Goal: Check status: Check status

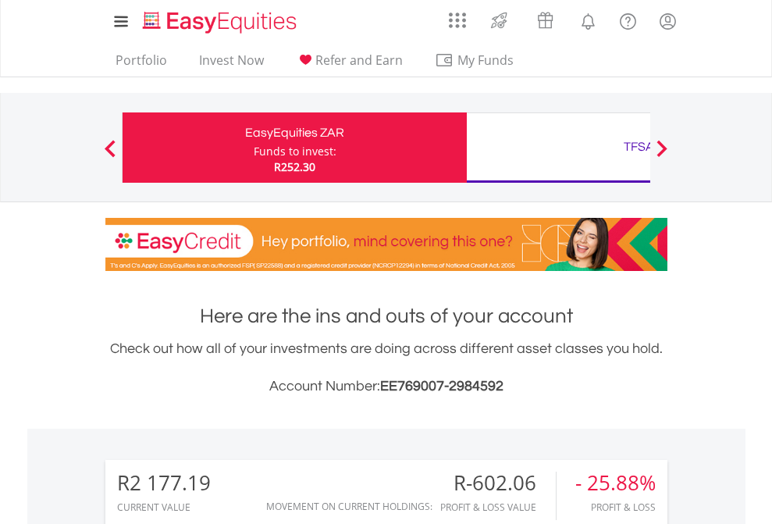
scroll to position [150, 245]
click at [254, 148] on div "Funds to invest:" at bounding box center [295, 152] width 83 height 16
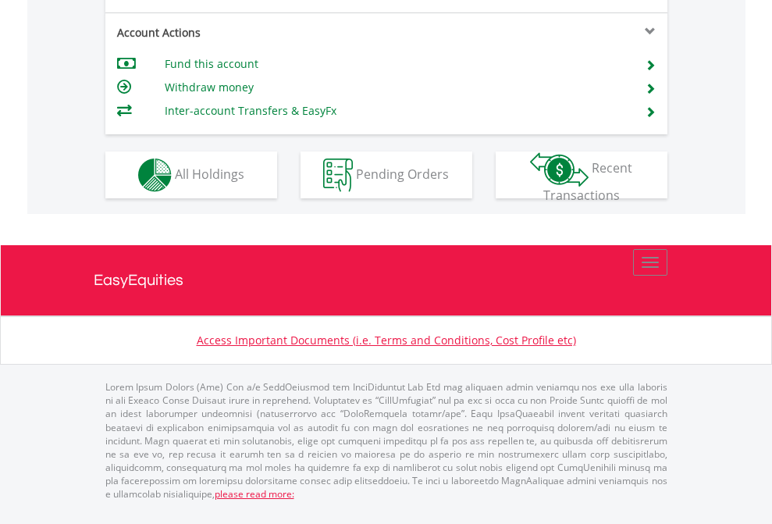
scroll to position [1362, 0]
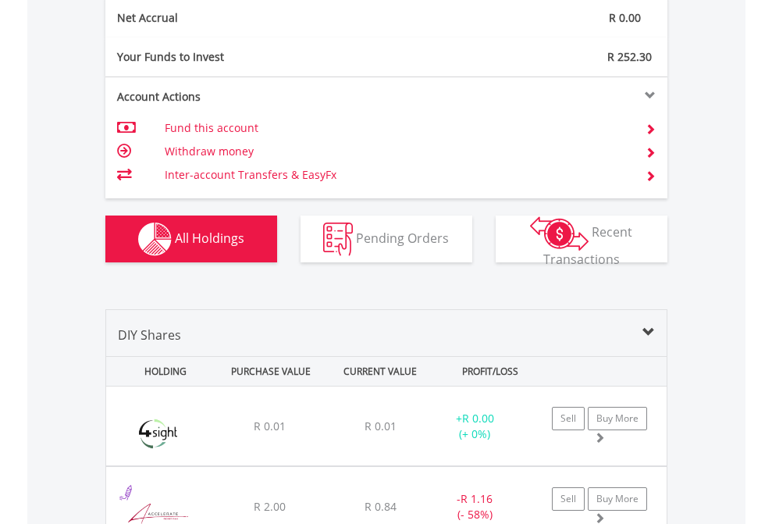
scroll to position [1767, 0]
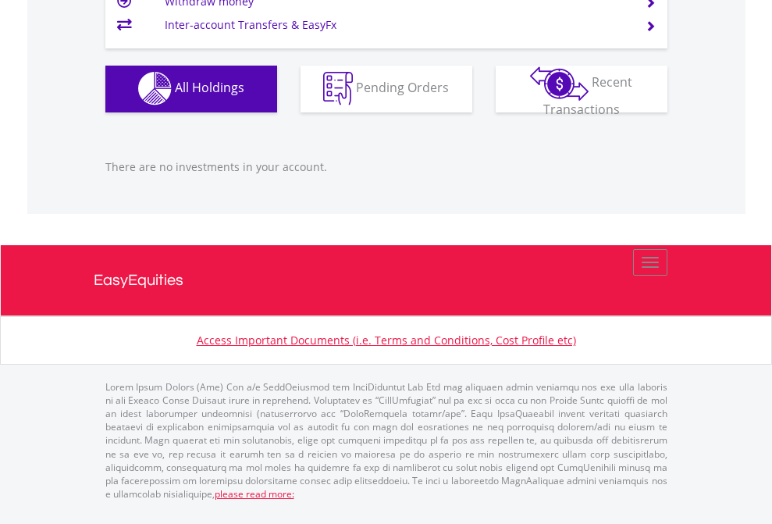
scroll to position [150, 245]
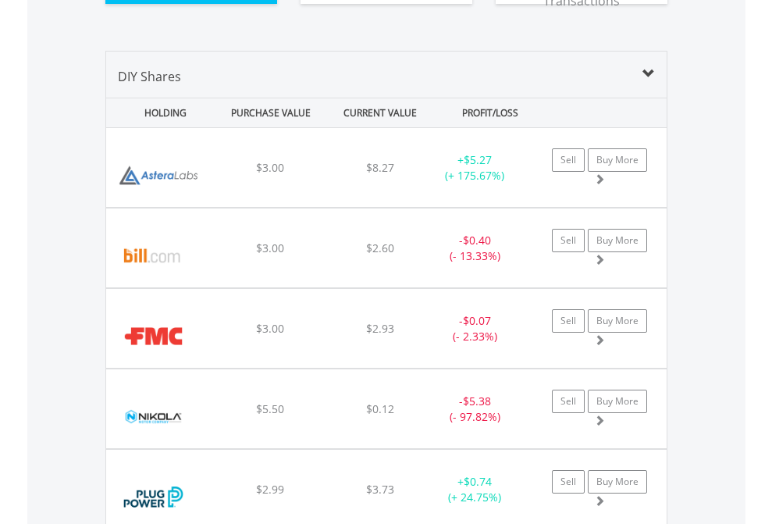
scroll to position [150, 245]
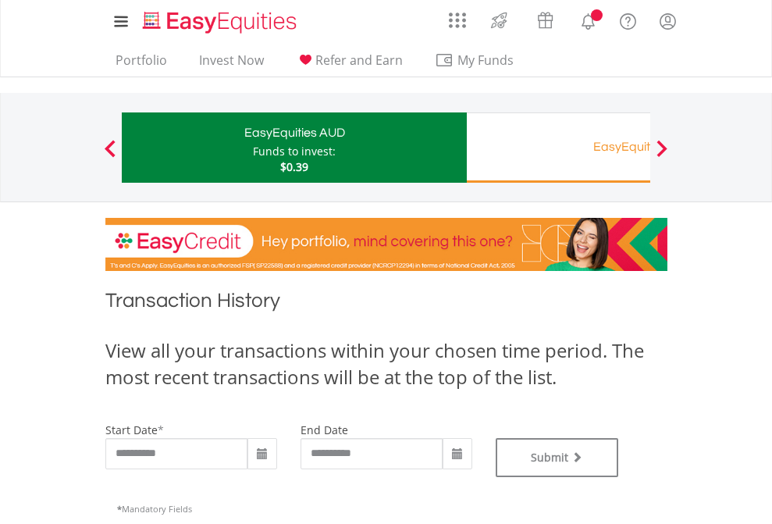
type input "**********"
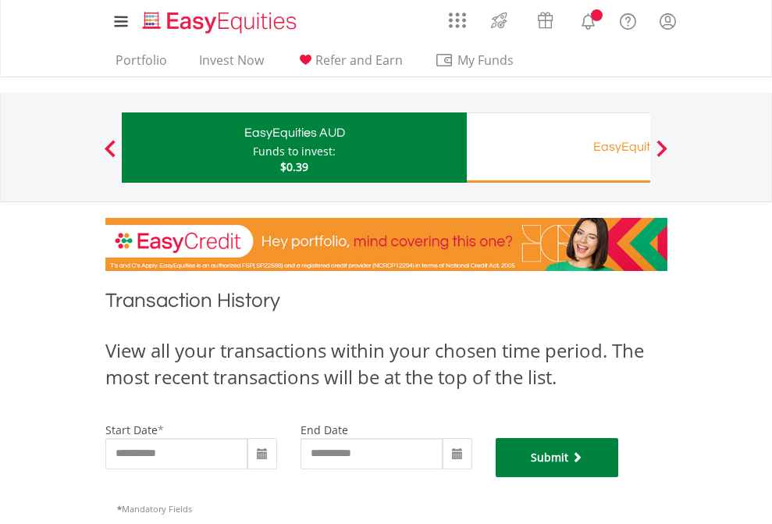
click at [619, 477] on button "Submit" at bounding box center [557, 457] width 123 height 39
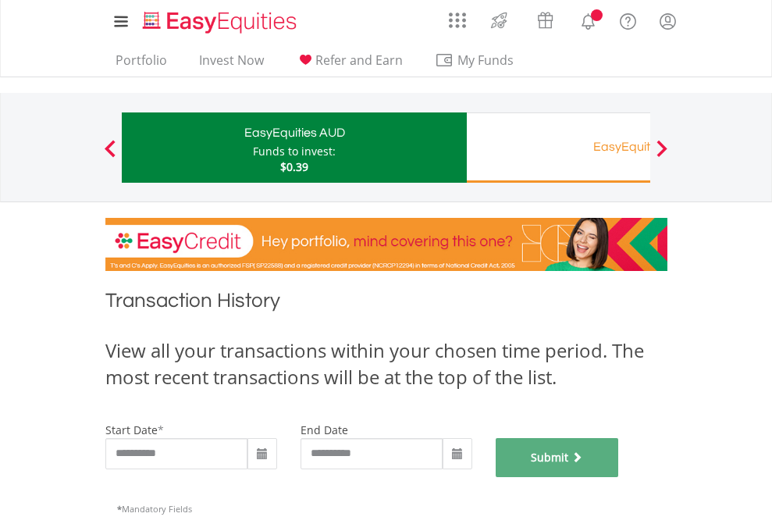
scroll to position [633, 0]
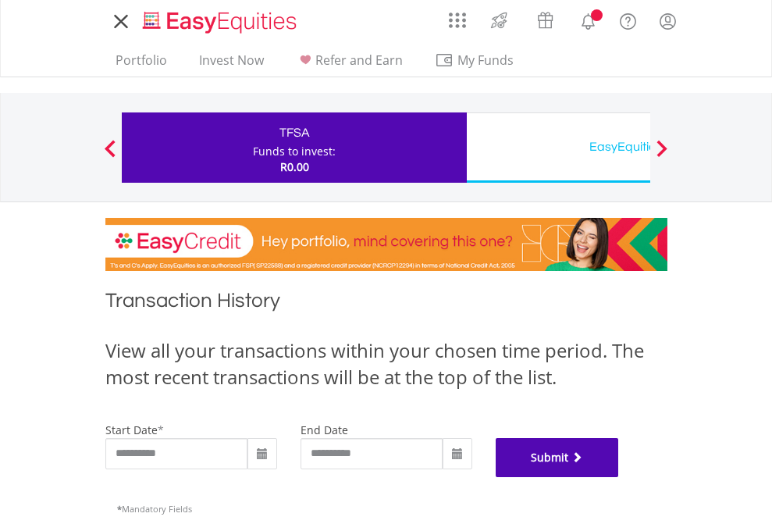
click at [619, 477] on button "Submit" at bounding box center [557, 457] width 123 height 39
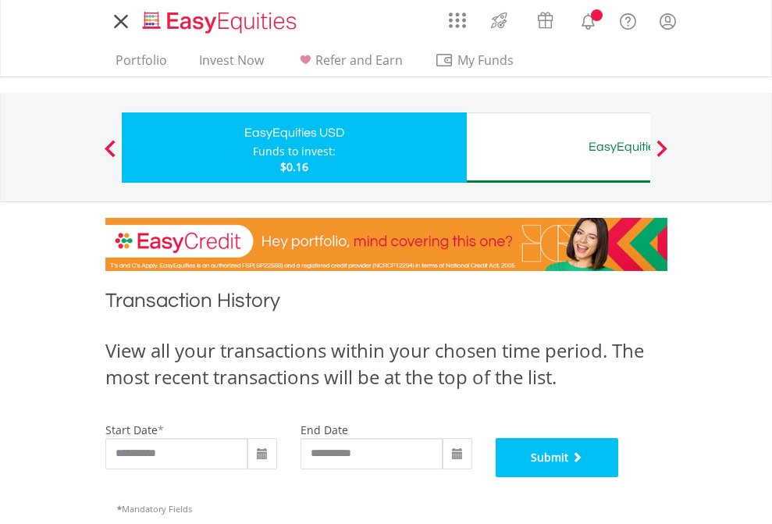
click at [619, 477] on button "Submit" at bounding box center [557, 457] width 123 height 39
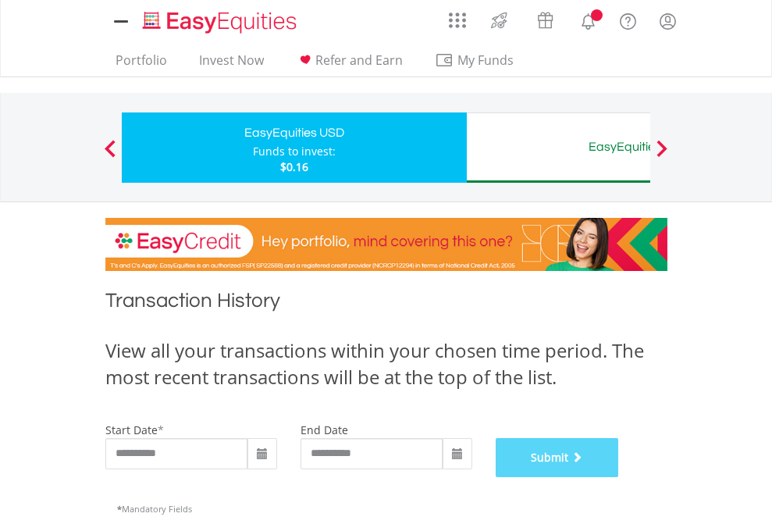
scroll to position [633, 0]
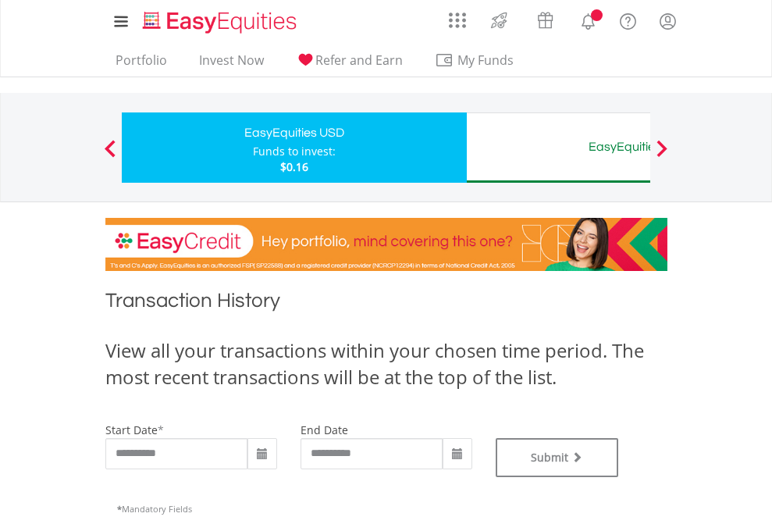
click at [558, 148] on div "EasyEquities AUD" at bounding box center [638, 147] width 325 height 22
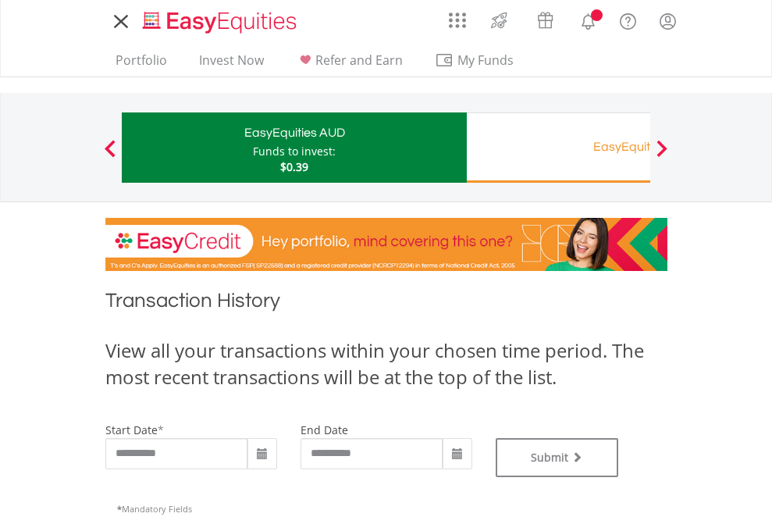
type input "**********"
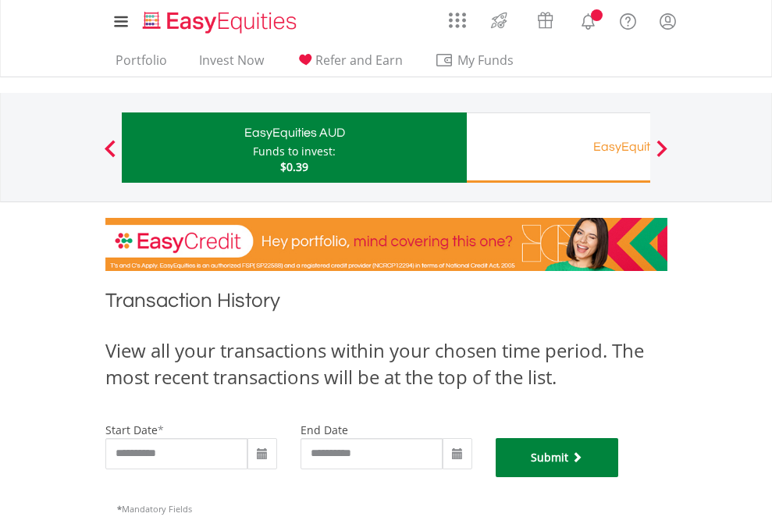
click at [619, 477] on button "Submit" at bounding box center [557, 457] width 123 height 39
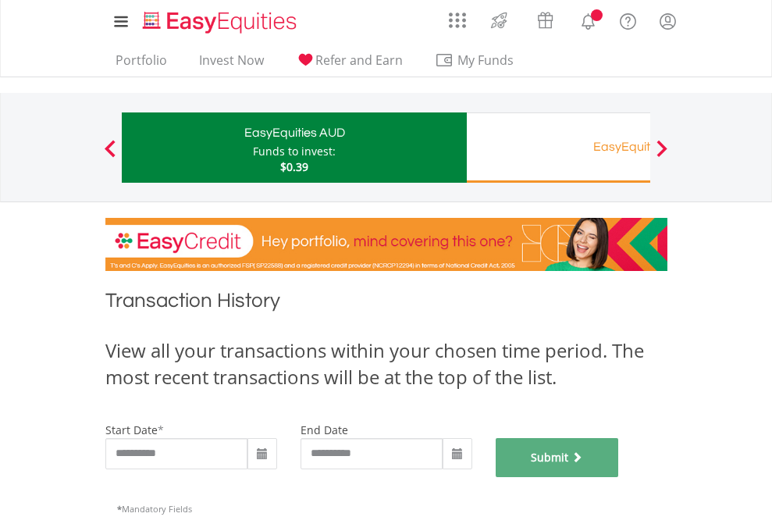
scroll to position [633, 0]
